Goal: Task Accomplishment & Management: Complete application form

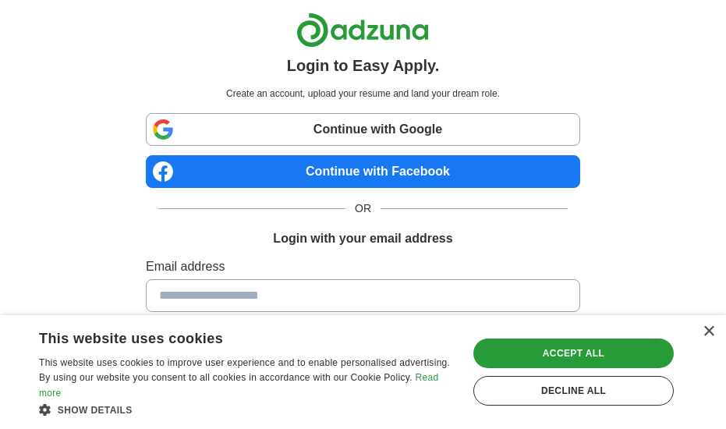
click at [401, 297] on input at bounding box center [363, 295] width 434 height 33
type input "**********"
click at [707, 327] on div "×" at bounding box center [708, 332] width 12 height 12
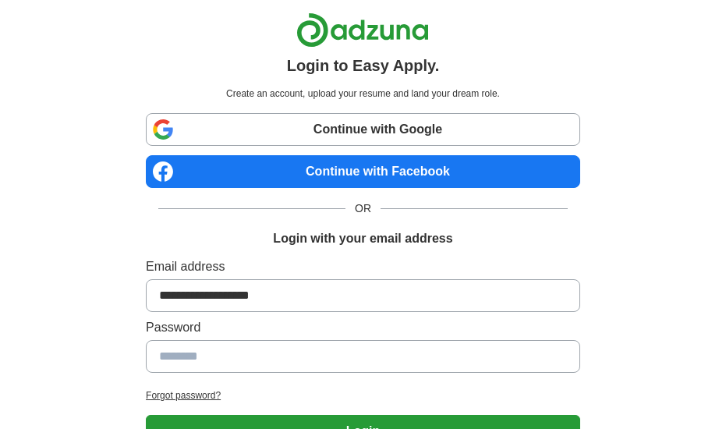
click at [448, 361] on input at bounding box center [363, 356] width 434 height 33
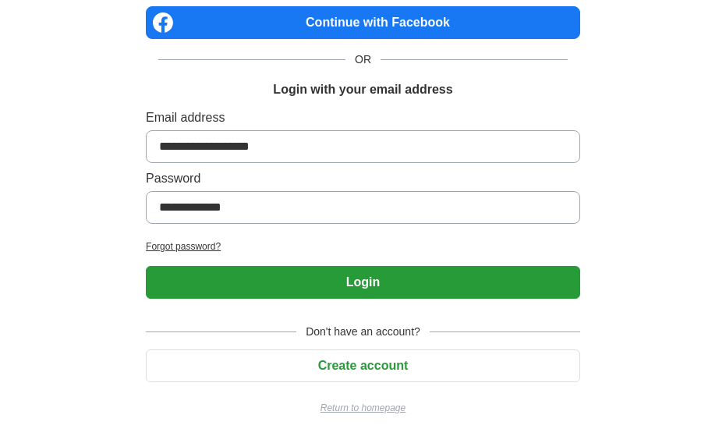
scroll to position [156, 0]
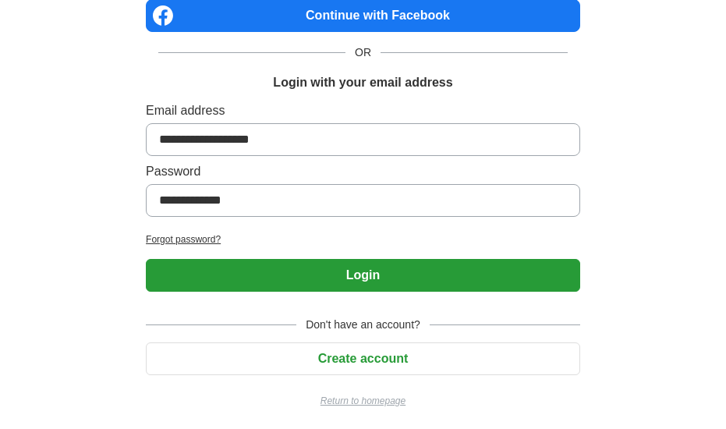
type input "**********"
click at [413, 274] on button "Login" at bounding box center [363, 275] width 434 height 33
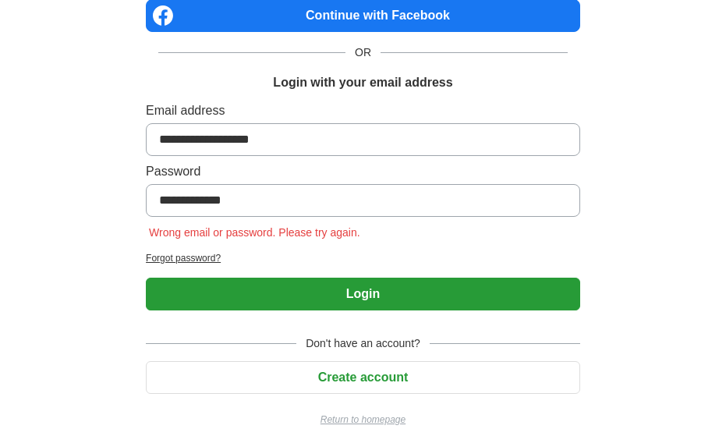
click at [370, 377] on button "Create account" at bounding box center [363, 377] width 434 height 33
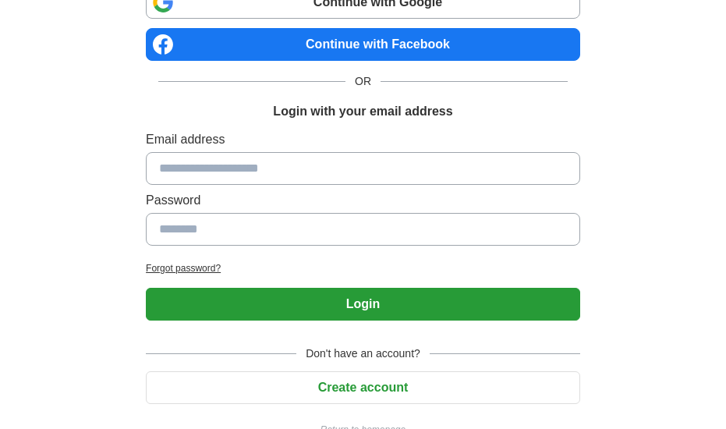
scroll to position [160, 0]
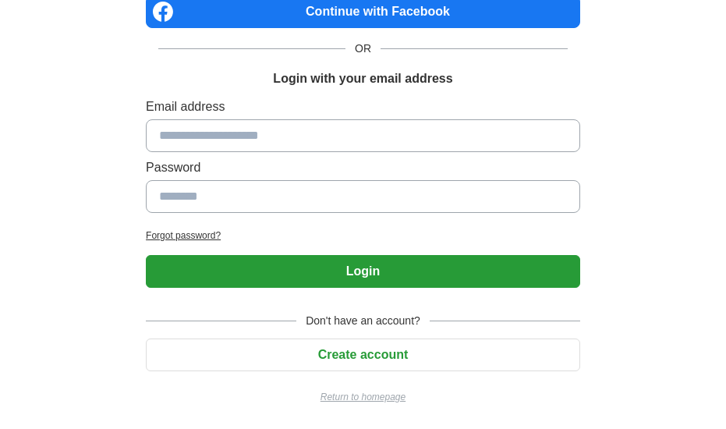
click at [368, 355] on button "Create account" at bounding box center [363, 354] width 434 height 33
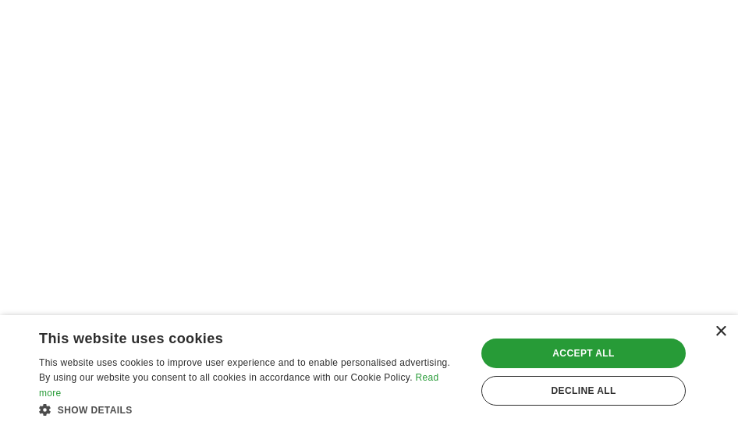
click at [719, 332] on div "×" at bounding box center [720, 332] width 12 height 12
